Goal: Task Accomplishment & Management: Use online tool/utility

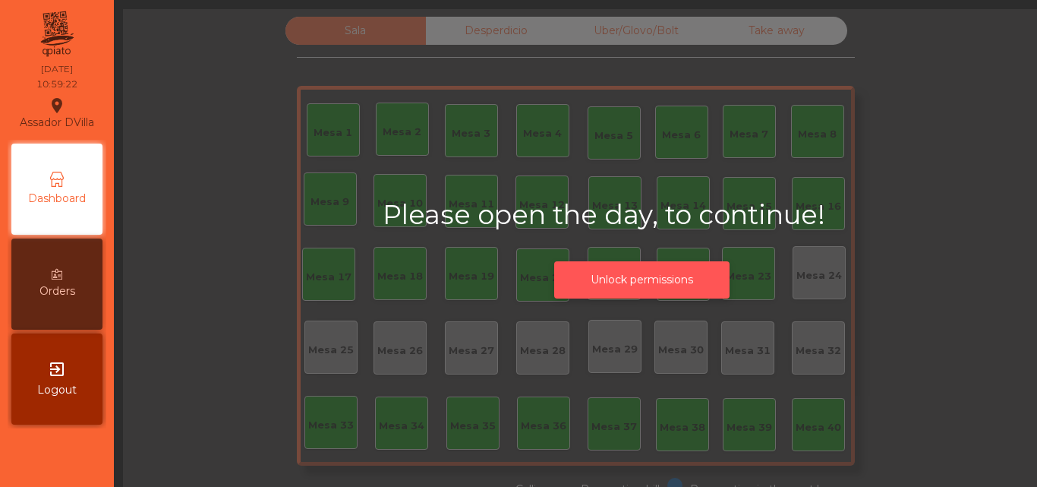
click at [634, 279] on button "Unlock permissions" at bounding box center [641, 279] width 175 height 37
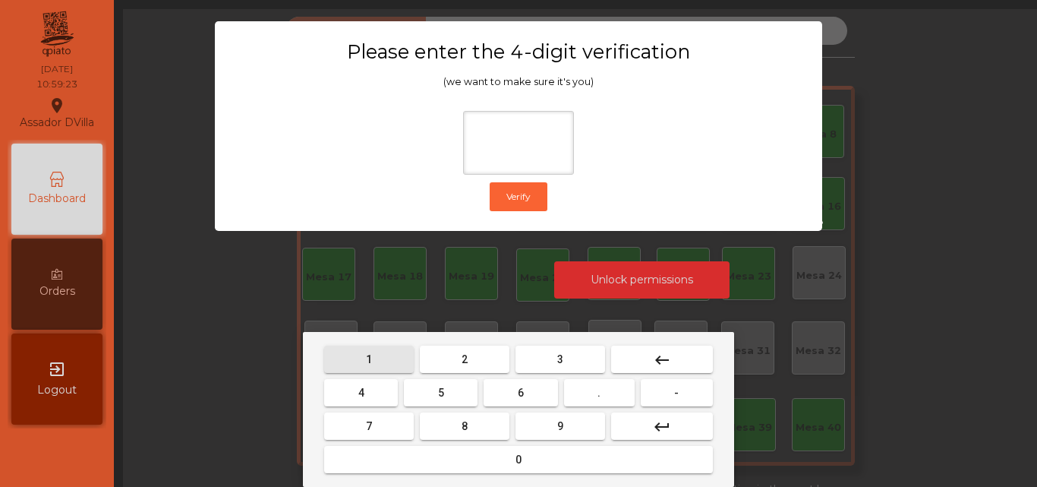
drag, startPoint x: 390, startPoint y: 356, endPoint x: 593, endPoint y: 444, distance: 221.0
click at [389, 357] on button "1" at bounding box center [369, 358] width 90 height 27
click at [586, 434] on button "9" at bounding box center [561, 425] width 90 height 27
click at [344, 393] on button "4" at bounding box center [361, 392] width 74 height 27
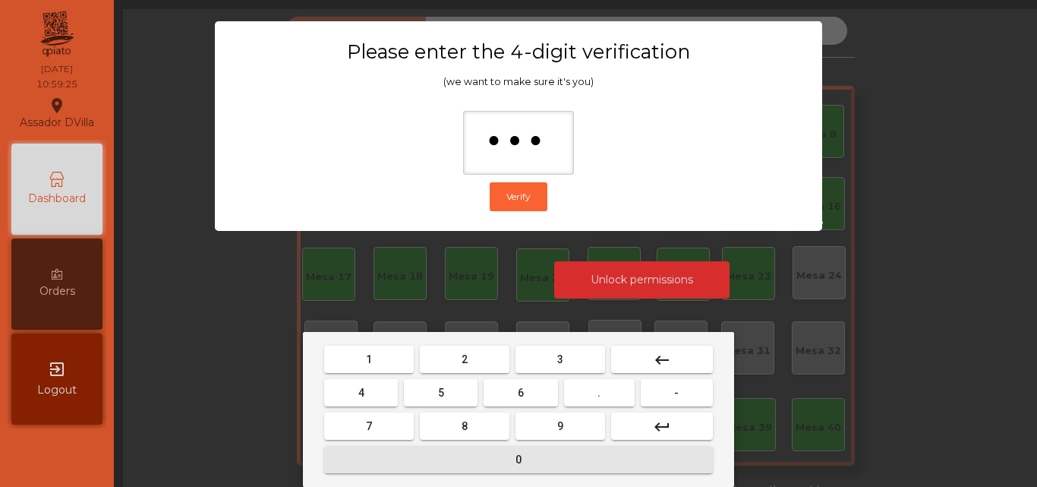
click at [393, 453] on button "0" at bounding box center [518, 459] width 389 height 27
type input "****"
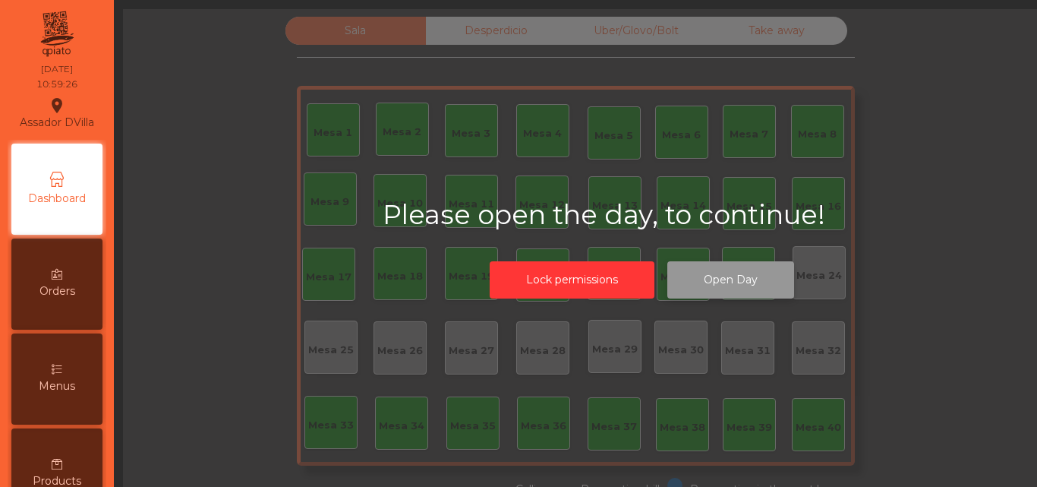
click at [680, 276] on button "Open Day" at bounding box center [730, 279] width 127 height 37
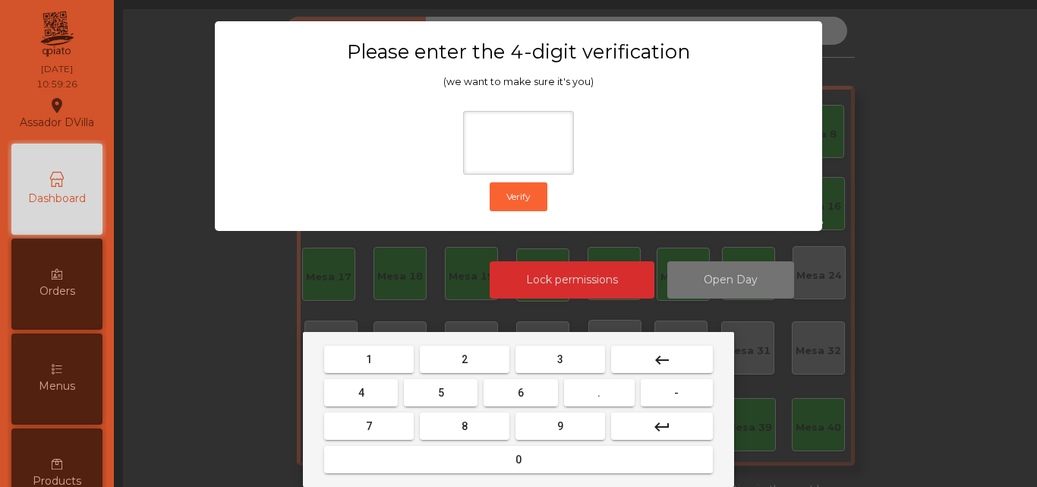
click at [369, 349] on button "1" at bounding box center [369, 358] width 90 height 27
click at [538, 426] on button "9" at bounding box center [561, 425] width 90 height 27
click at [349, 393] on button "4" at bounding box center [361, 392] width 74 height 27
click at [380, 454] on button "0" at bounding box center [518, 459] width 389 height 27
type input "****"
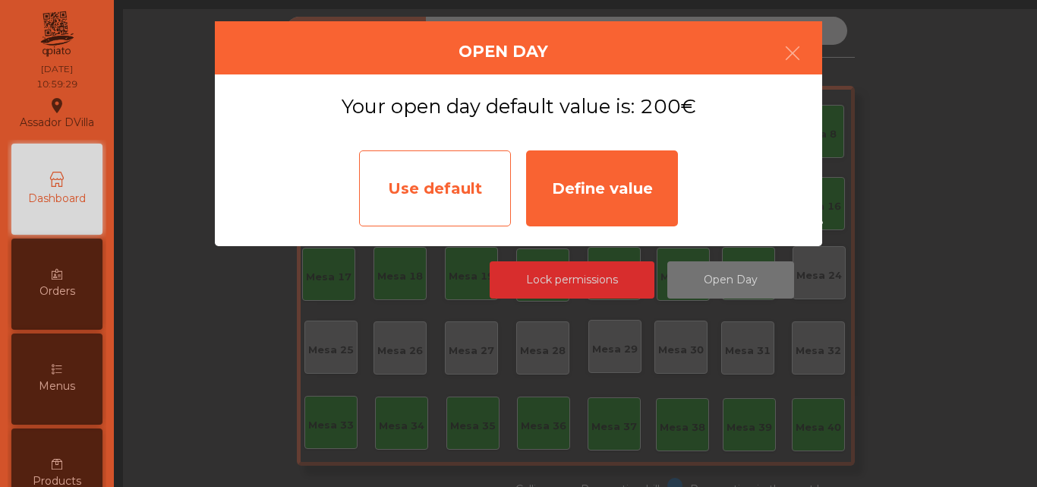
click at [427, 190] on div "Use default" at bounding box center [435, 188] width 152 height 76
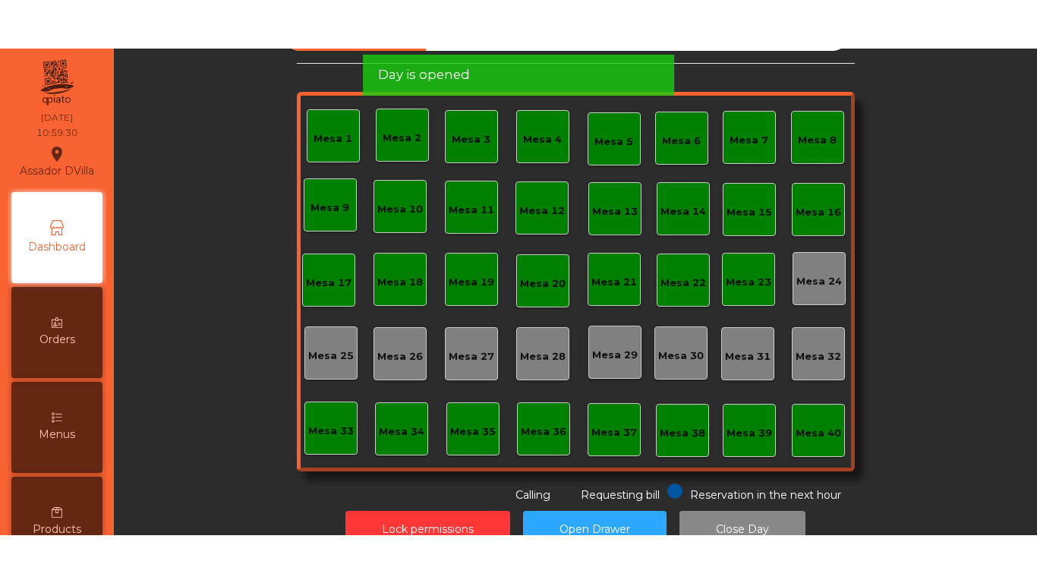
scroll to position [84, 0]
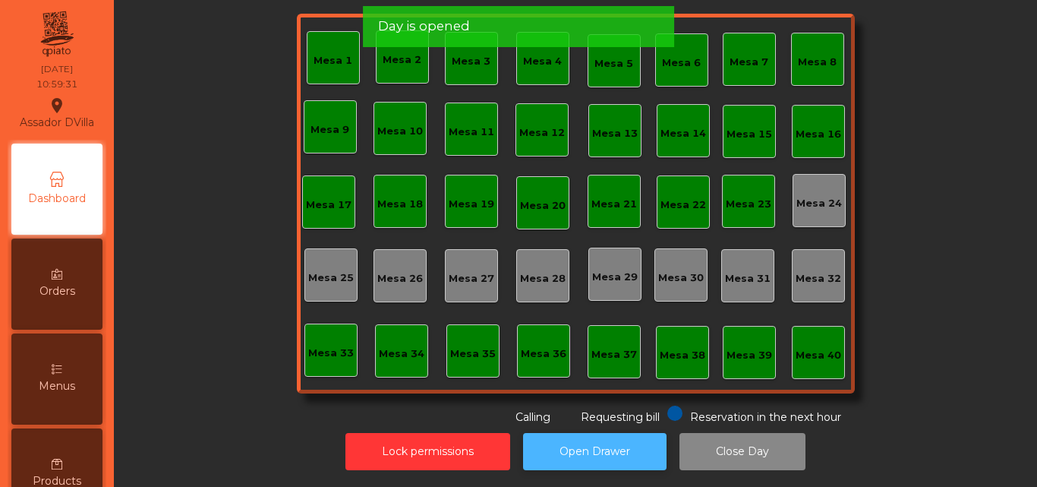
click at [646, 437] on button "Open Drawer" at bounding box center [594, 451] width 143 height 37
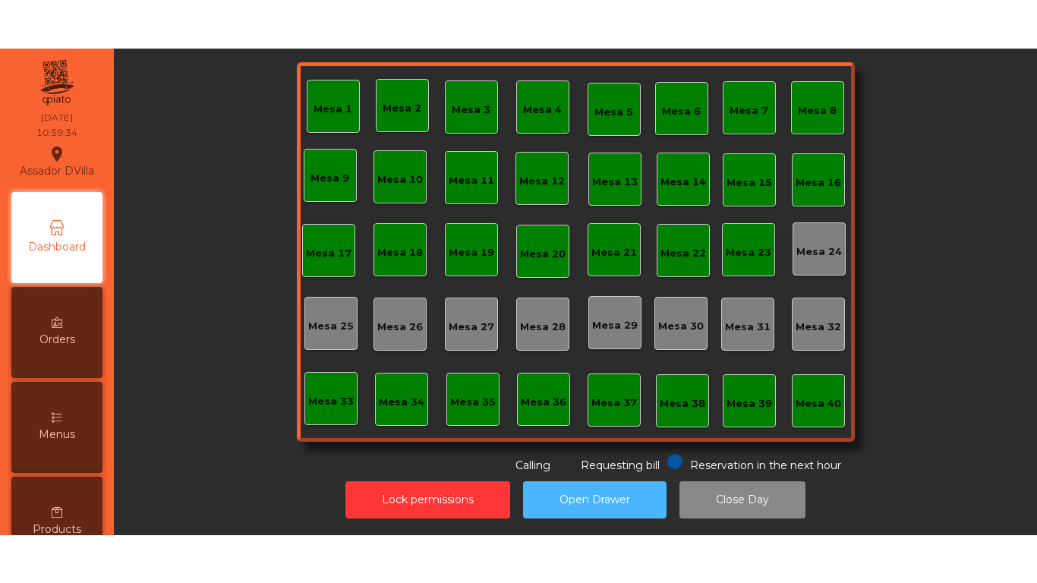
scroll to position [0, 0]
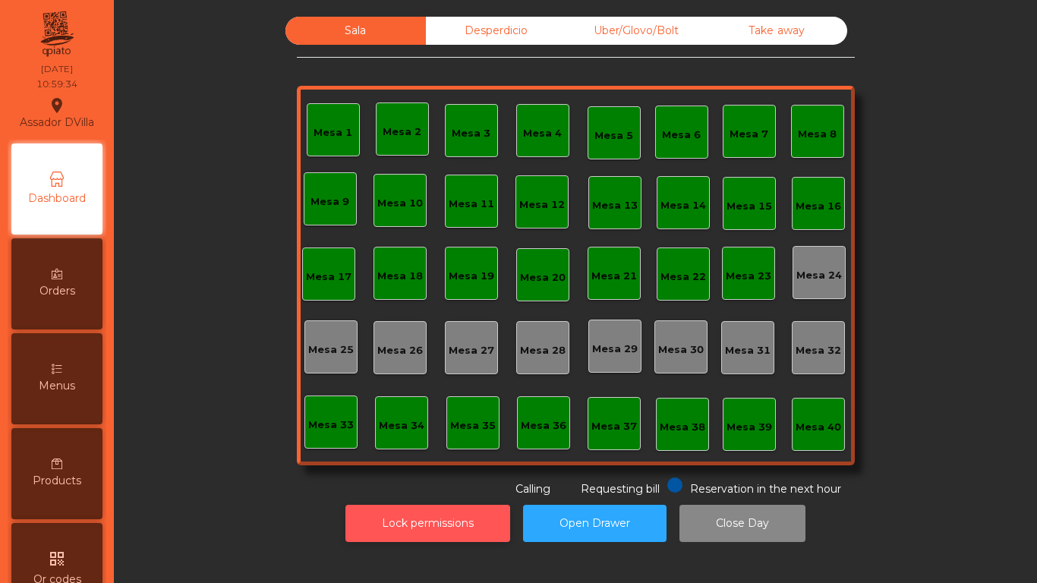
click at [412, 486] on button "Lock permissions" at bounding box center [427, 523] width 165 height 37
